Goal: Task Accomplishment & Management: Manage account settings

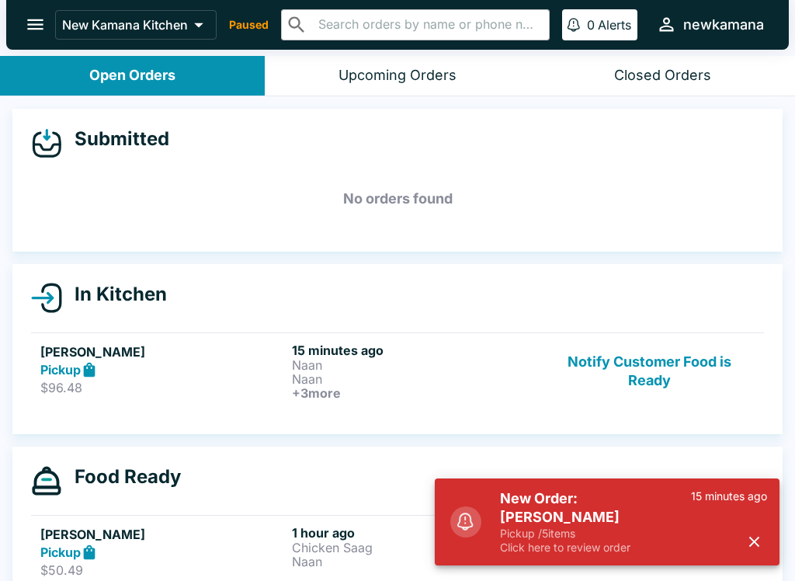
scroll to position [14, 0]
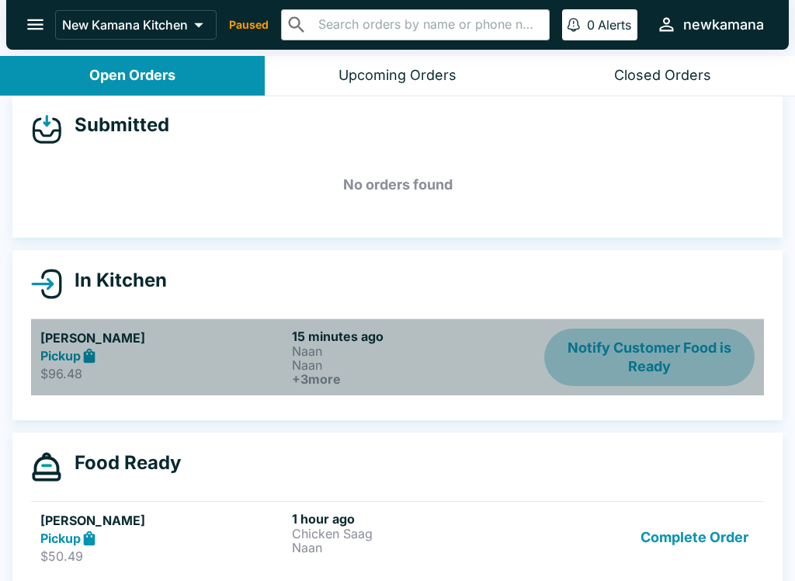
click at [650, 352] on button "Notify Customer Food is Ready" at bounding box center [649, 356] width 210 height 57
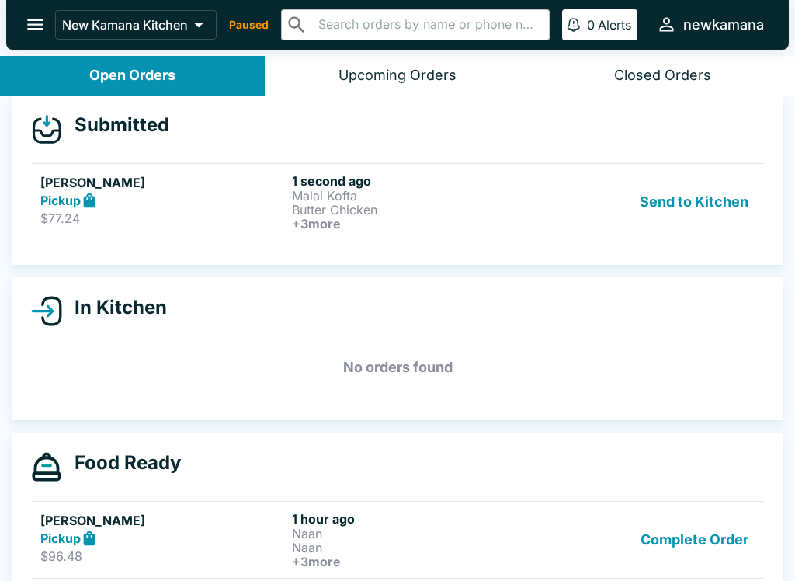
click at [718, 200] on button "Send to Kitchen" at bounding box center [693, 201] width 121 height 57
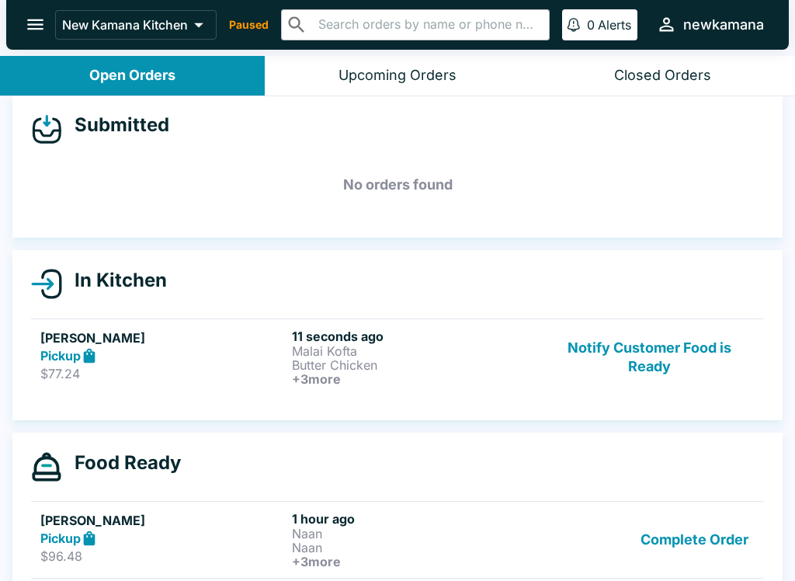
click at [335, 318] on link "[PERSON_NAME] Pickup $77.24 11 seconds ago Malai Kofta Butter Chicken + 3 more …" at bounding box center [397, 356] width 733 height 77
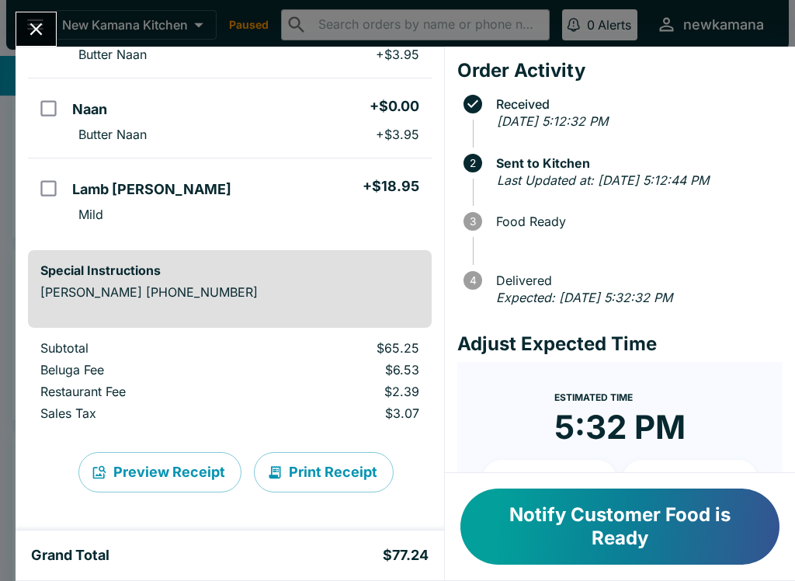
scroll to position [343, 0]
click at [314, 477] on button "Print Receipt" at bounding box center [324, 472] width 140 height 40
click at [325, 483] on button "Print Receipt" at bounding box center [324, 472] width 140 height 40
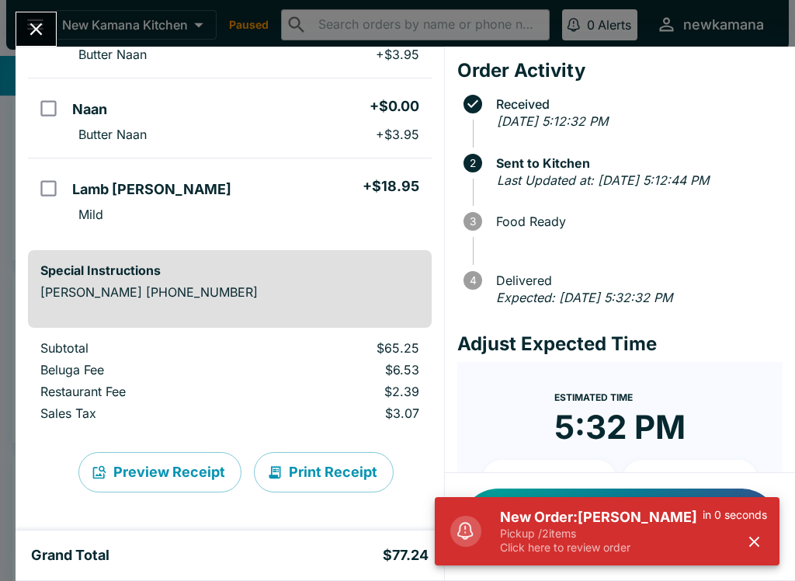
click at [9, 40] on div "[PERSON_NAME] Order # 115523 Pickup 5 Items Malai Kofta + $18.95 Mild Butter Ch…" at bounding box center [397, 290] width 795 height 581
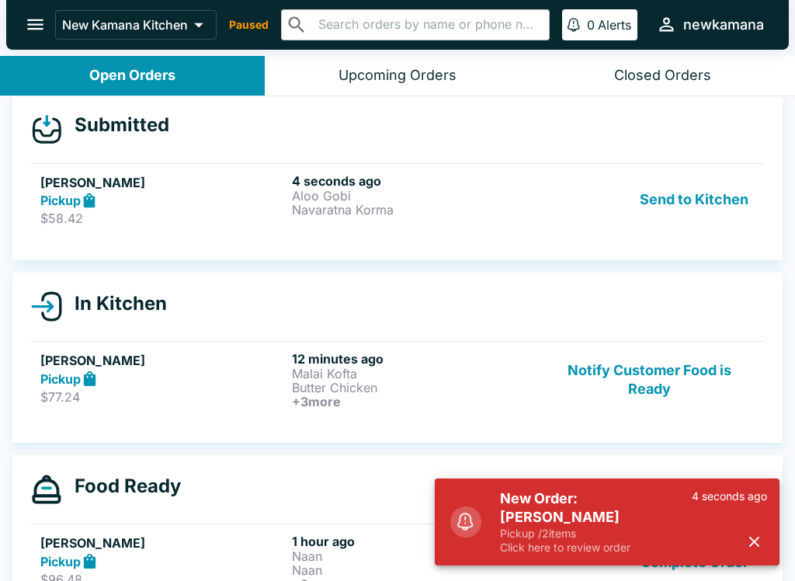
click at [698, 198] on button "Send to Kitchen" at bounding box center [693, 200] width 121 height 54
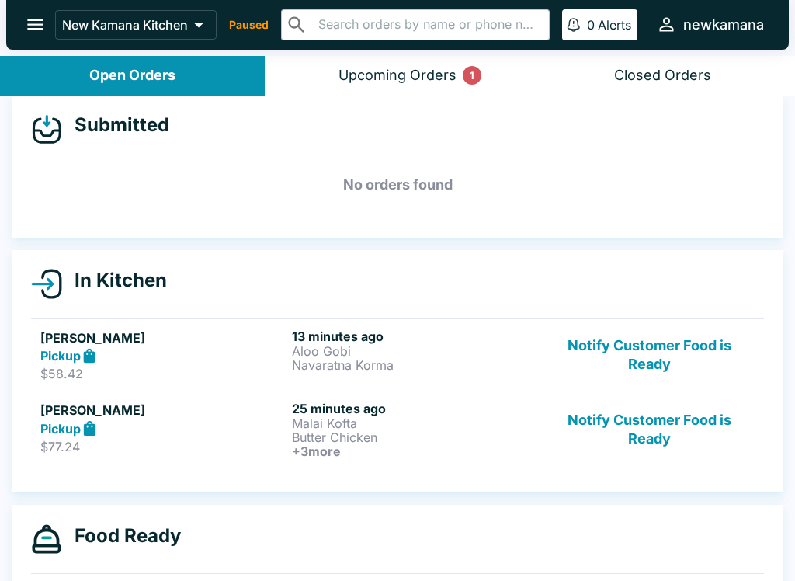
click at [468, 31] on input "text" at bounding box center [428, 25] width 229 height 22
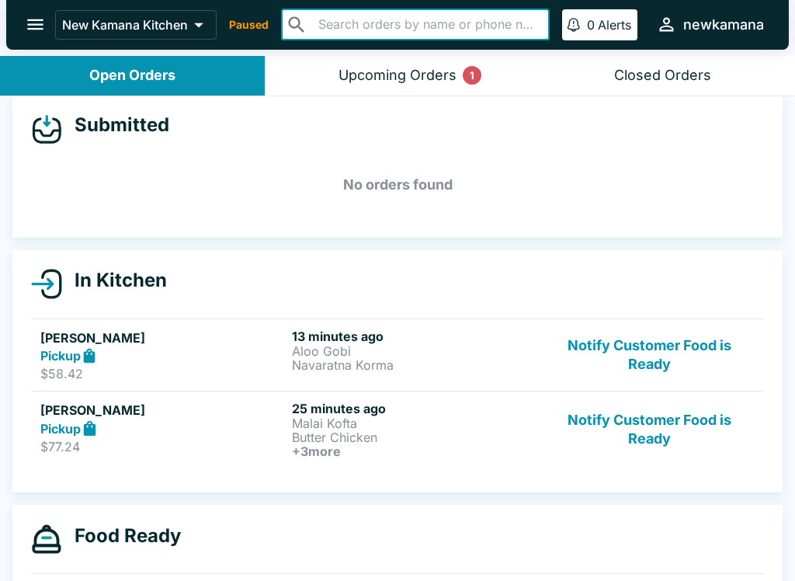
click at [470, 65] on button "Upcoming Orders 1" at bounding box center [397, 76] width 265 height 40
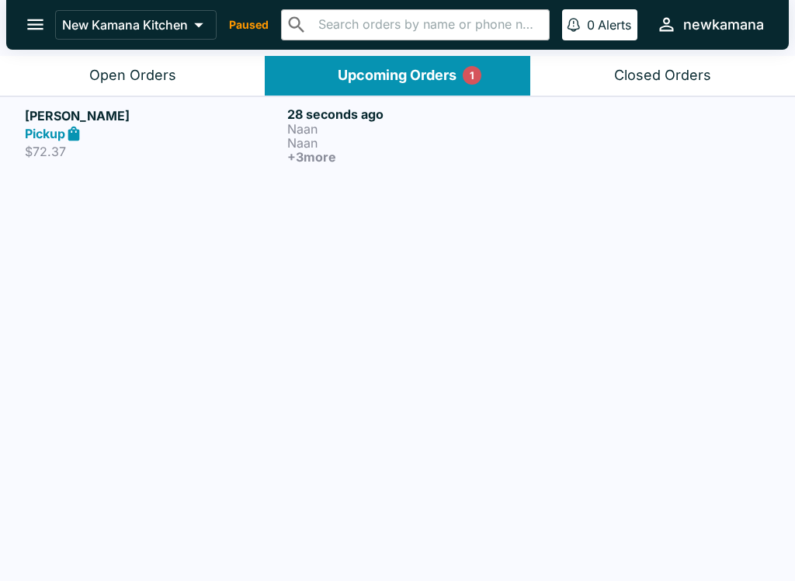
click at [206, 47] on div "New Kamana Kitchen Paused ​ ​ 0 Alerts newkamana" at bounding box center [397, 25] width 782 height 50
click at [201, 58] on button "Open Orders" at bounding box center [132, 76] width 265 height 40
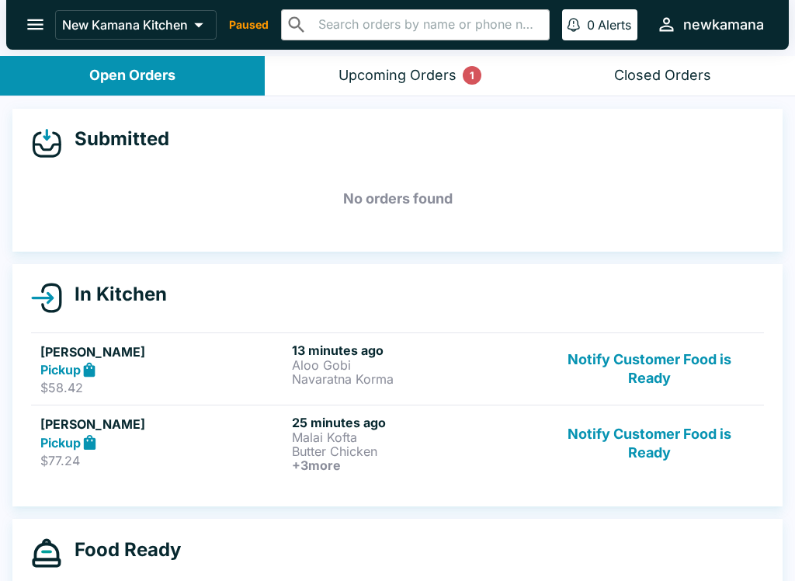
click at [509, 338] on link "[PERSON_NAME] Pickup $58.42 13 minutes ago [PERSON_NAME] Korma Notify Customer …" at bounding box center [397, 368] width 733 height 73
